Goal: Task Accomplishment & Management: Use online tool/utility

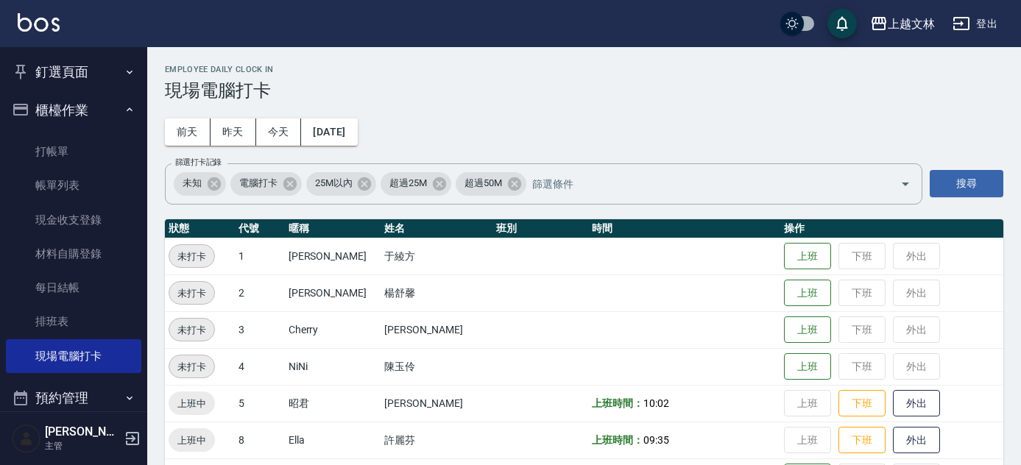
scroll to position [624, 0]
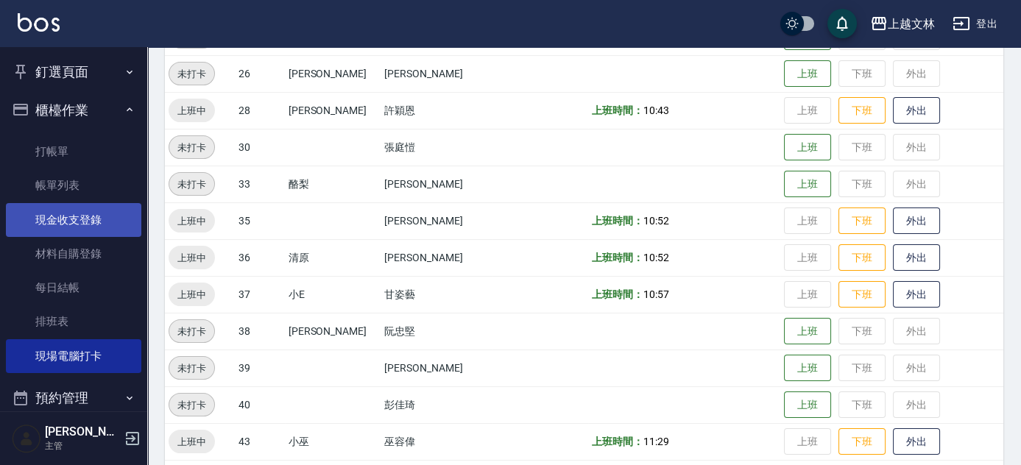
drag, startPoint x: 52, startPoint y: 228, endPoint x: 63, endPoint y: 231, distance: 11.4
click at [52, 228] on link "現金收支登錄" at bounding box center [73, 220] width 135 height 34
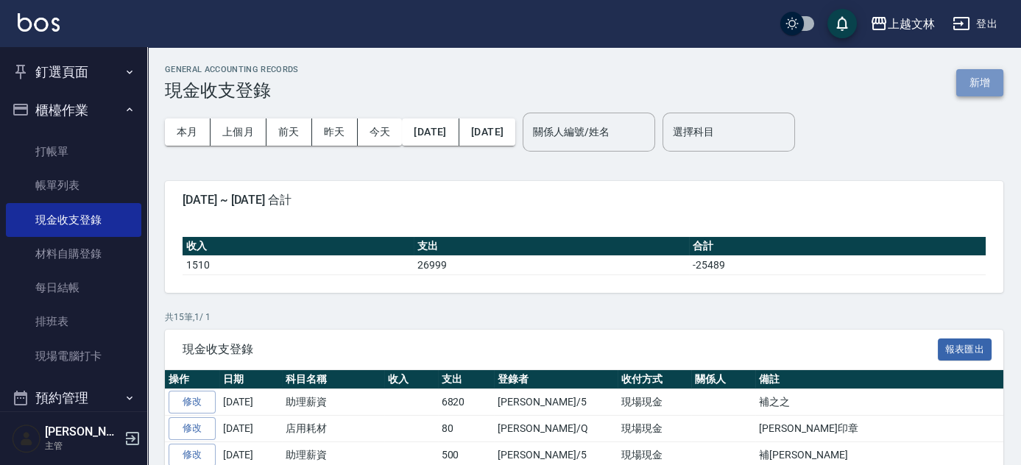
click at [976, 80] on button "新增" at bounding box center [979, 82] width 47 height 27
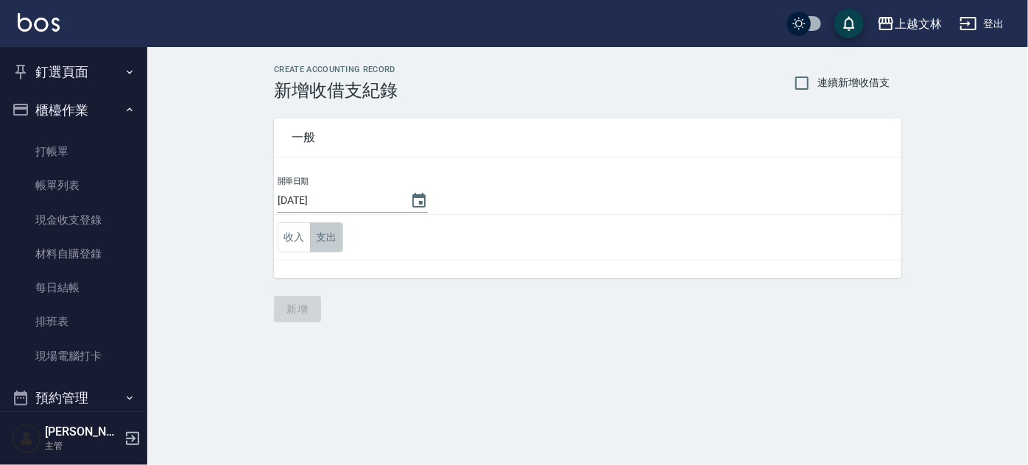
click at [324, 231] on button "支出" at bounding box center [326, 237] width 33 height 30
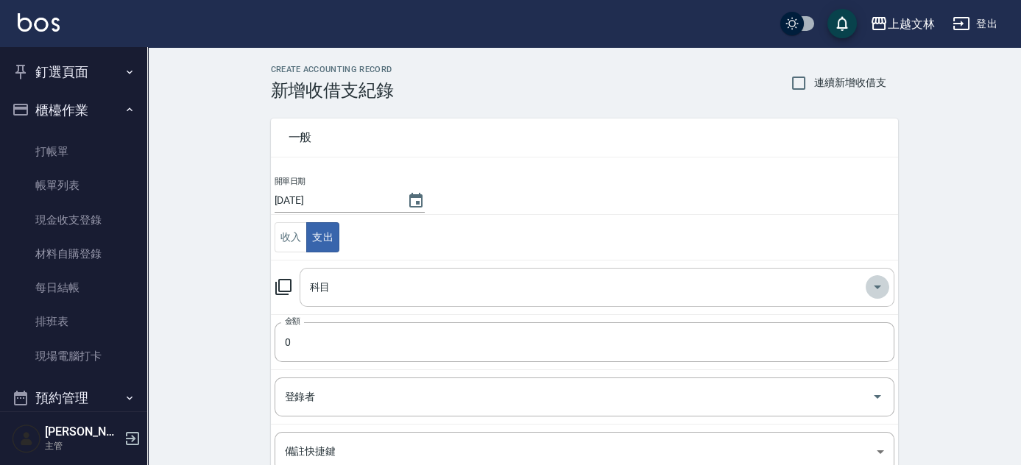
click at [873, 284] on icon "Open" at bounding box center [878, 287] width 18 height 18
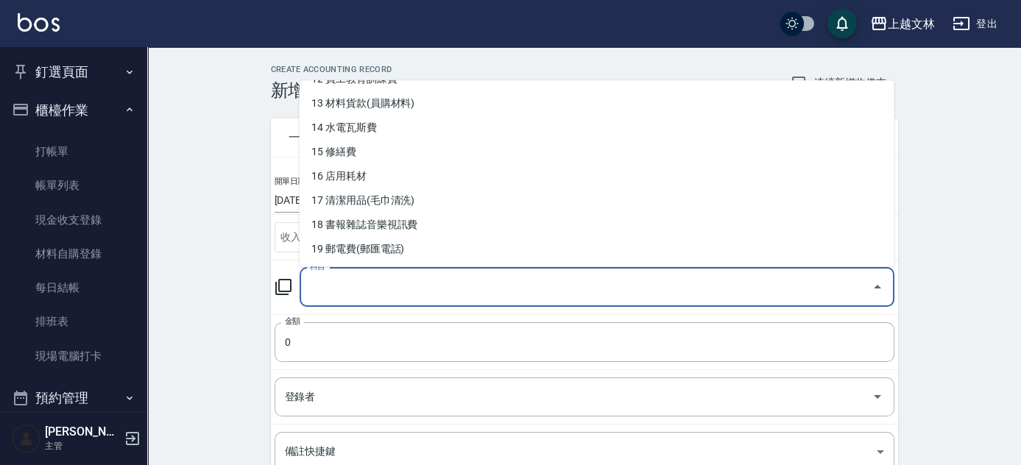
scroll to position [314, 0]
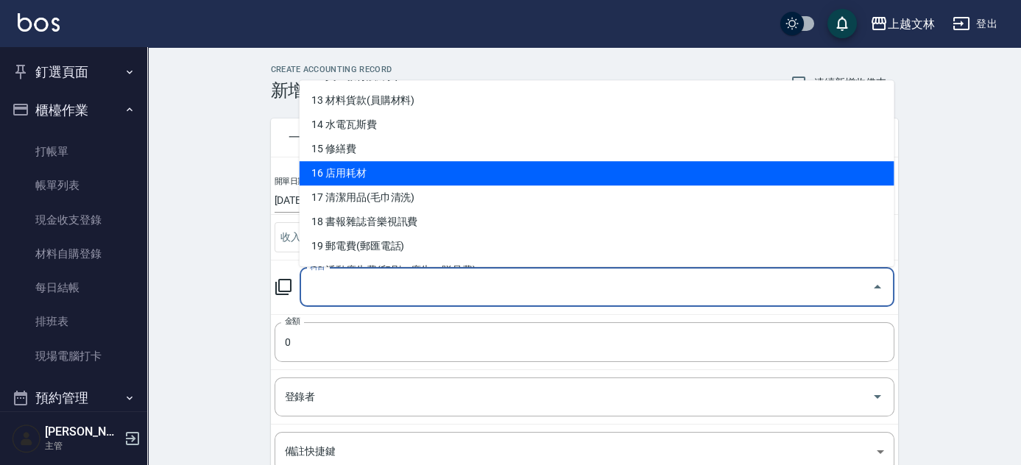
click at [359, 174] on li "16 店用耗材" at bounding box center [597, 173] width 595 height 24
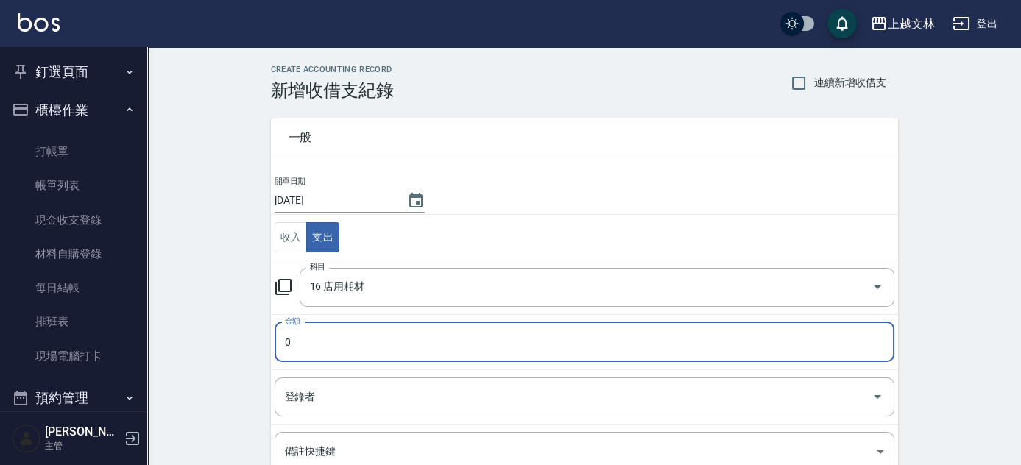
type input "16 店用耗材"
type input "300"
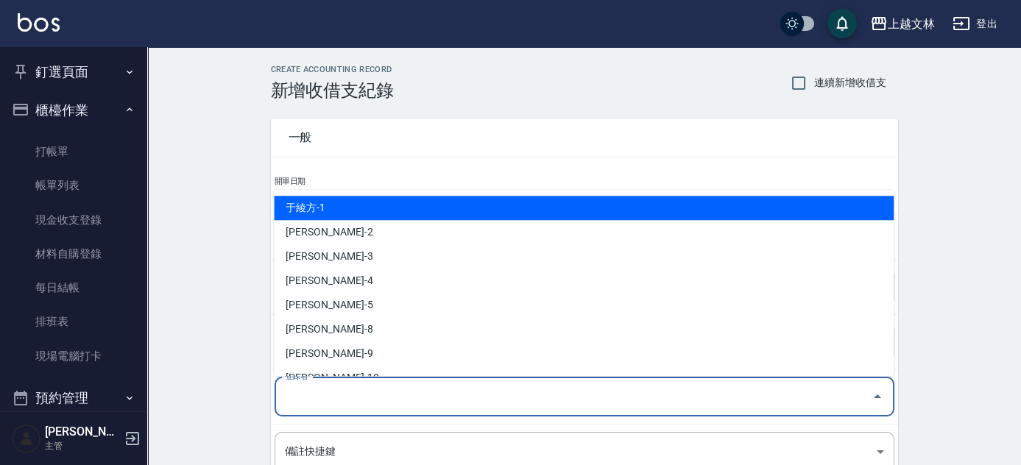
click at [351, 389] on input "登錄者" at bounding box center [573, 397] width 585 height 26
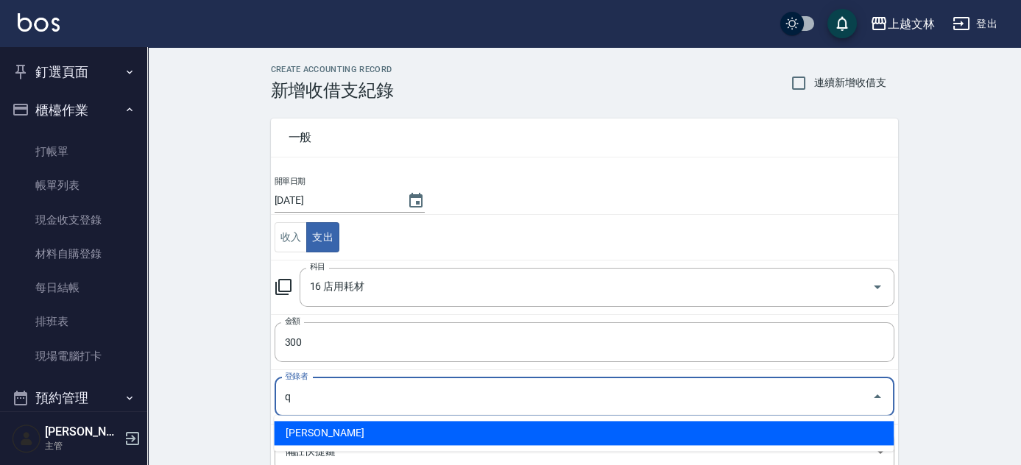
click at [314, 437] on li "[PERSON_NAME]" at bounding box center [584, 433] width 620 height 24
type input "[PERSON_NAME]"
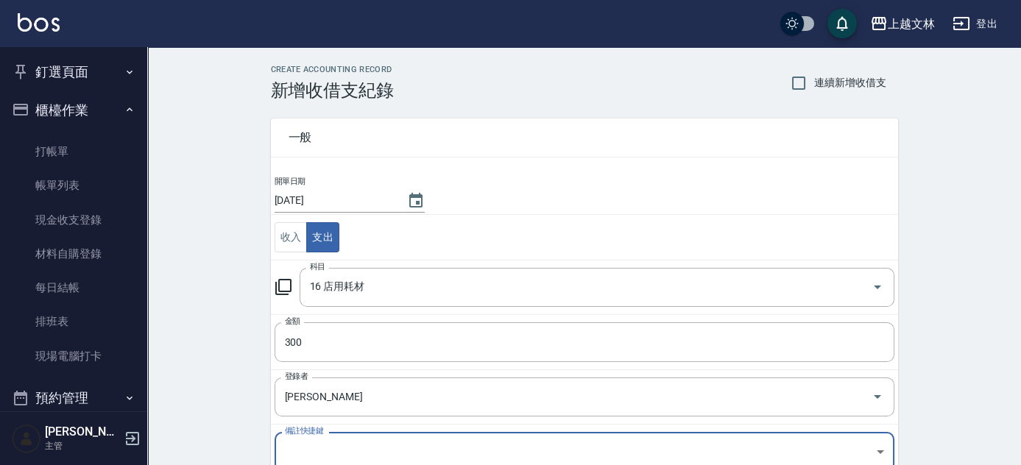
scroll to position [5, 0]
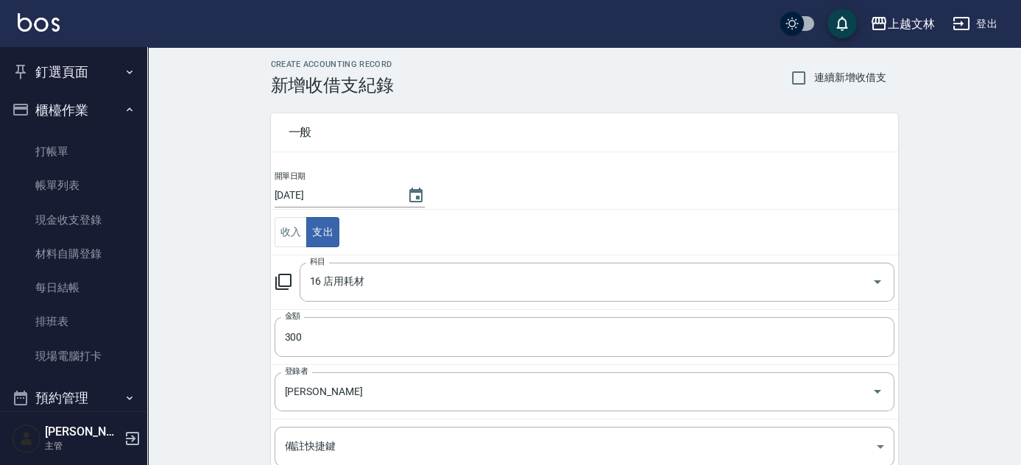
drag, startPoint x: 1019, startPoint y: 262, endPoint x: 1018, endPoint y: 325, distance: 63.3
click at [1018, 325] on div "CREATE ACCOUNTING RECORD 新增收借支紀錄 連續新增收借支 一般 開單日期 [DATE] 收入 支出 科目 16 店用耗材 科目 金額 …" at bounding box center [584, 343] width 874 height 603
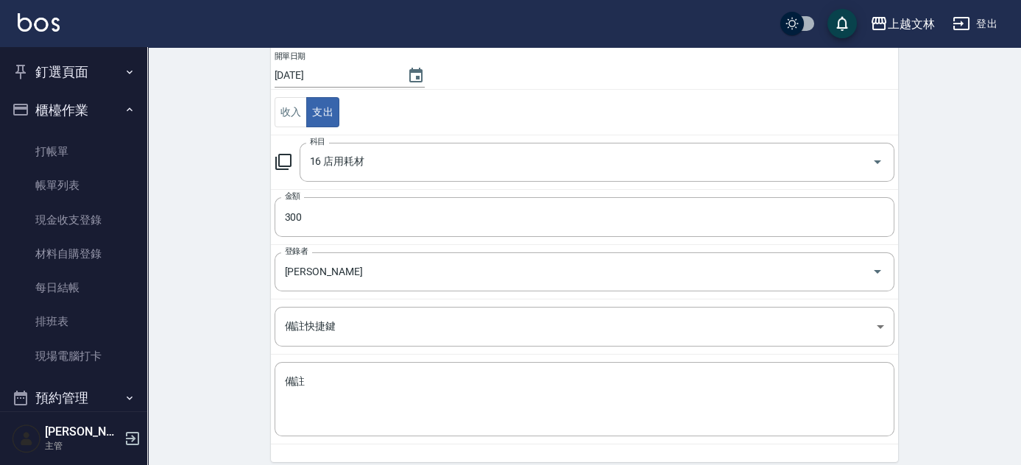
scroll to position [132, 0]
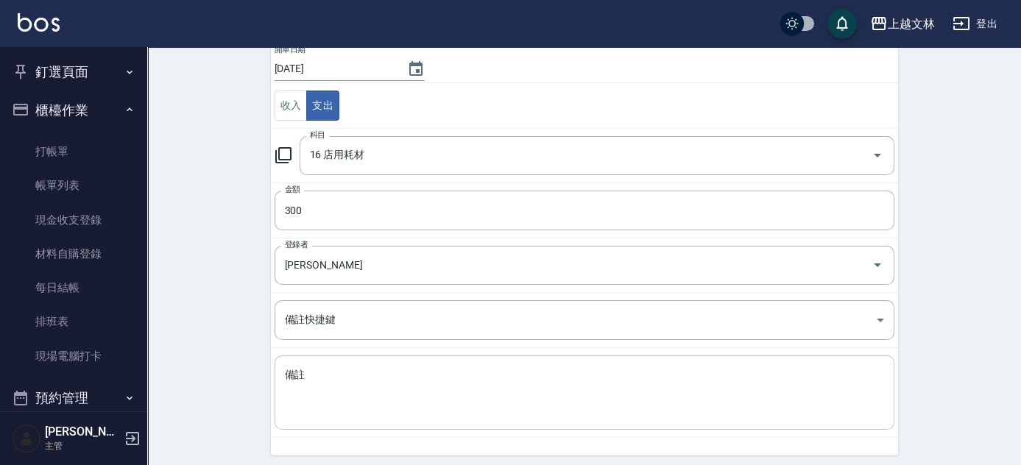
click at [357, 389] on textarea "備註" at bounding box center [584, 393] width 599 height 50
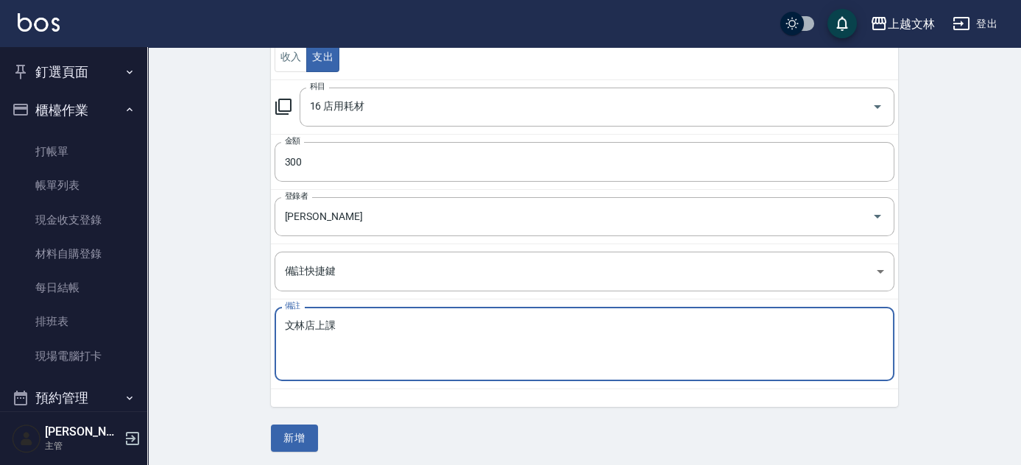
scroll to position [183, 0]
type textarea "文林店上課"
click at [294, 437] on button "新增" at bounding box center [294, 436] width 47 height 27
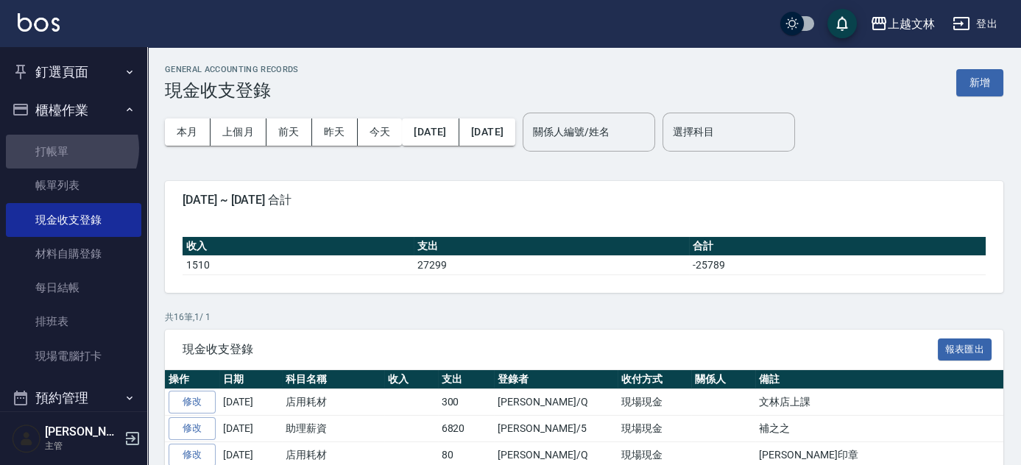
drag, startPoint x: 68, startPoint y: 148, endPoint x: 314, endPoint y: 166, distance: 246.5
click at [68, 148] on link "打帳單" at bounding box center [73, 152] width 135 height 34
